Goal: Task Accomplishment & Management: Use online tool/utility

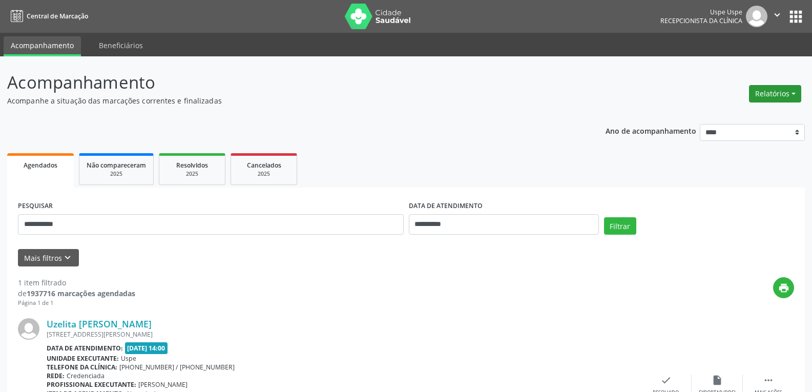
click at [769, 91] on button "Relatórios" at bounding box center [775, 93] width 52 height 17
click at [744, 112] on link "Agendamentos" at bounding box center [746, 116] width 110 height 14
select select "*"
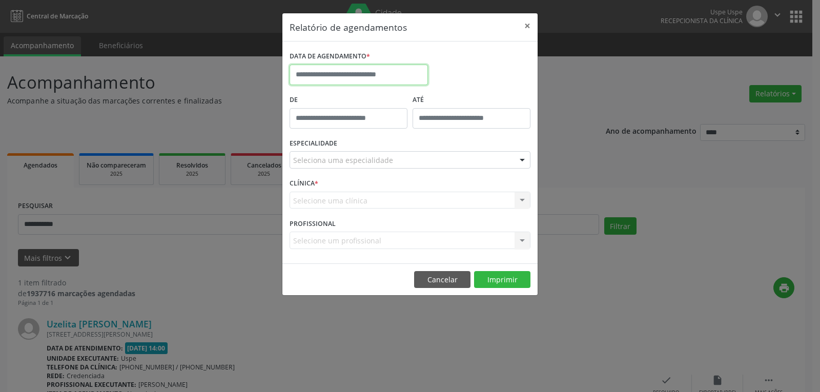
click at [349, 71] on input "text" at bounding box center [358, 75] width 138 height 20
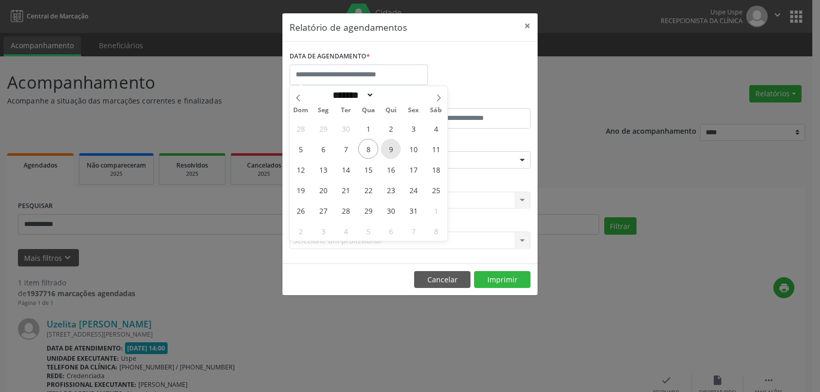
click at [387, 149] on span "9" at bounding box center [391, 149] width 20 height 20
type input "**********"
click at [387, 149] on span "9" at bounding box center [391, 149] width 20 height 20
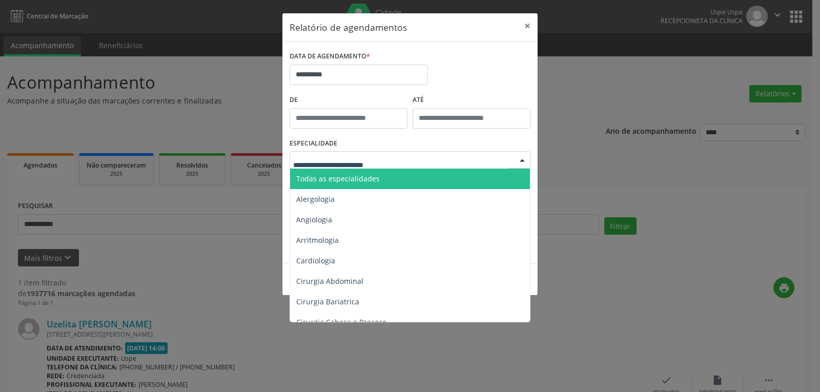
click at [365, 182] on span "Todas as especialidades" at bounding box center [337, 179] width 83 height 10
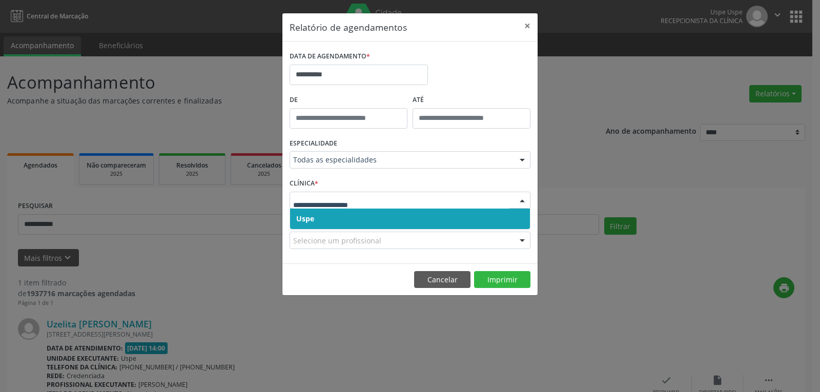
click at [334, 221] on span "Uspe" at bounding box center [410, 218] width 240 height 20
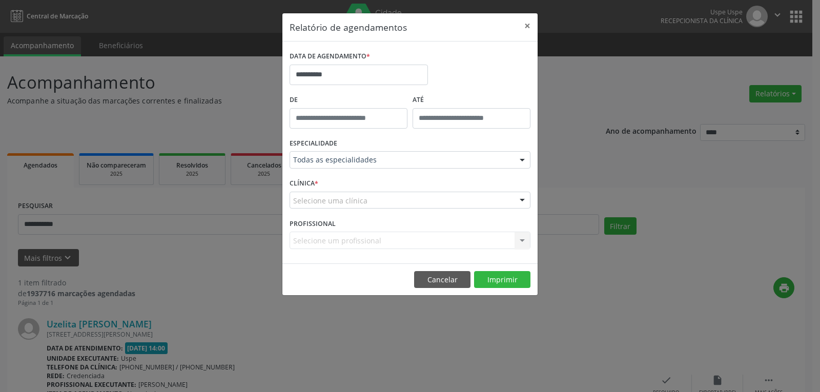
click at [371, 198] on div "Selecione uma clínica" at bounding box center [409, 200] width 241 height 17
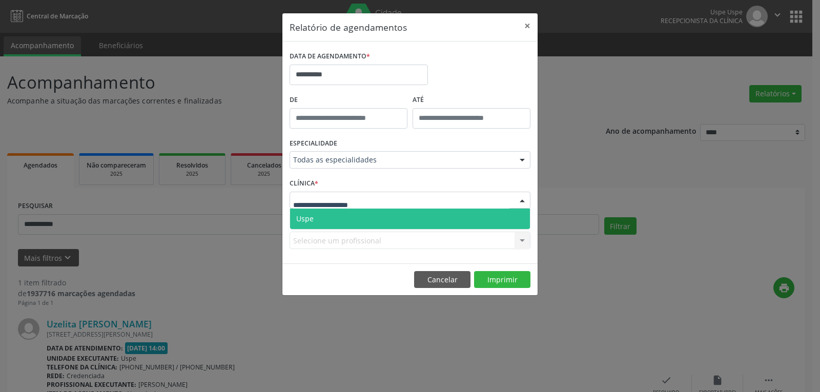
click at [369, 220] on span "Uspe" at bounding box center [410, 218] width 240 height 20
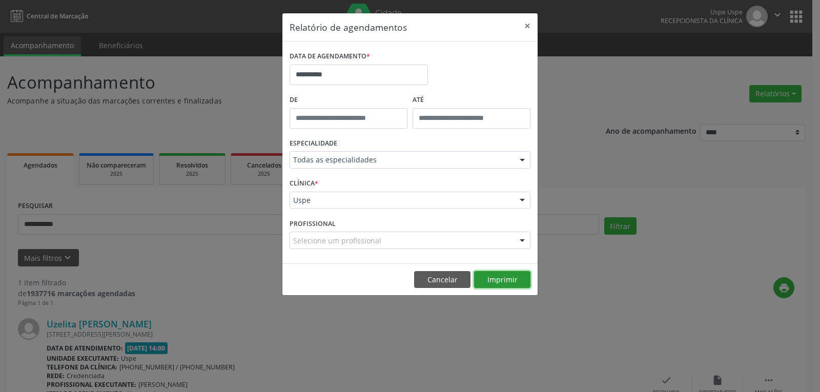
click at [503, 283] on button "Imprimir" at bounding box center [502, 279] width 56 height 17
